Goal: Transaction & Acquisition: Purchase product/service

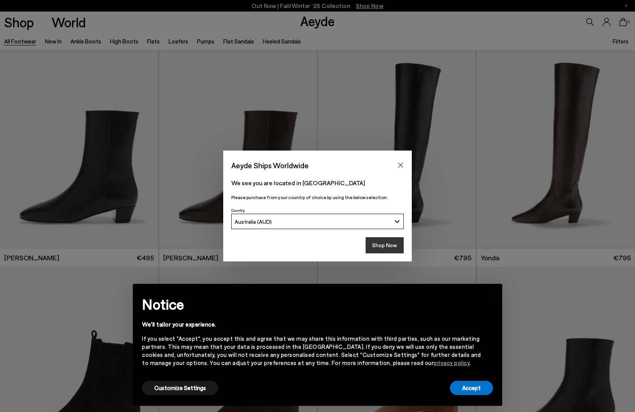
click at [381, 244] on button "Shop Now" at bounding box center [384, 245] width 38 height 16
click at [464, 387] on button "Accept" at bounding box center [471, 387] width 43 height 14
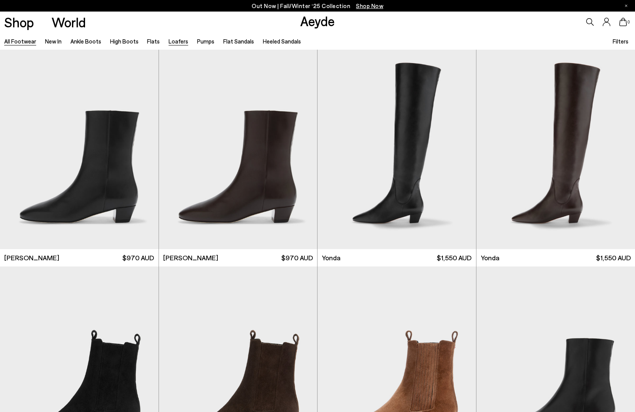
click at [178, 43] on link "Loafers" at bounding box center [179, 41] width 20 height 7
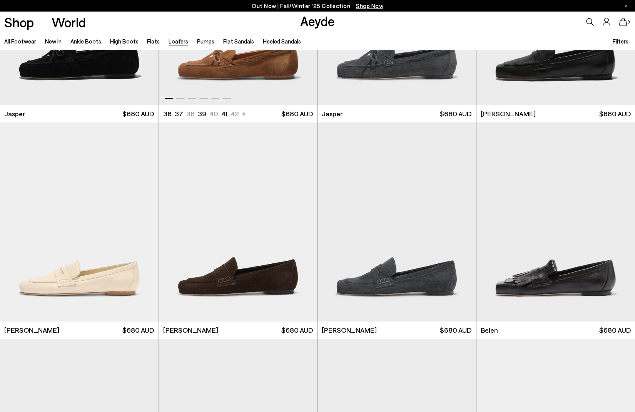
scroll to position [146, 0]
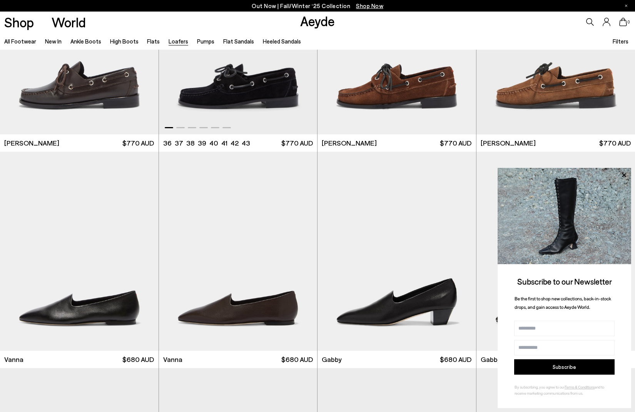
scroll to position [1169, 0]
